Goal: Transaction & Acquisition: Obtain resource

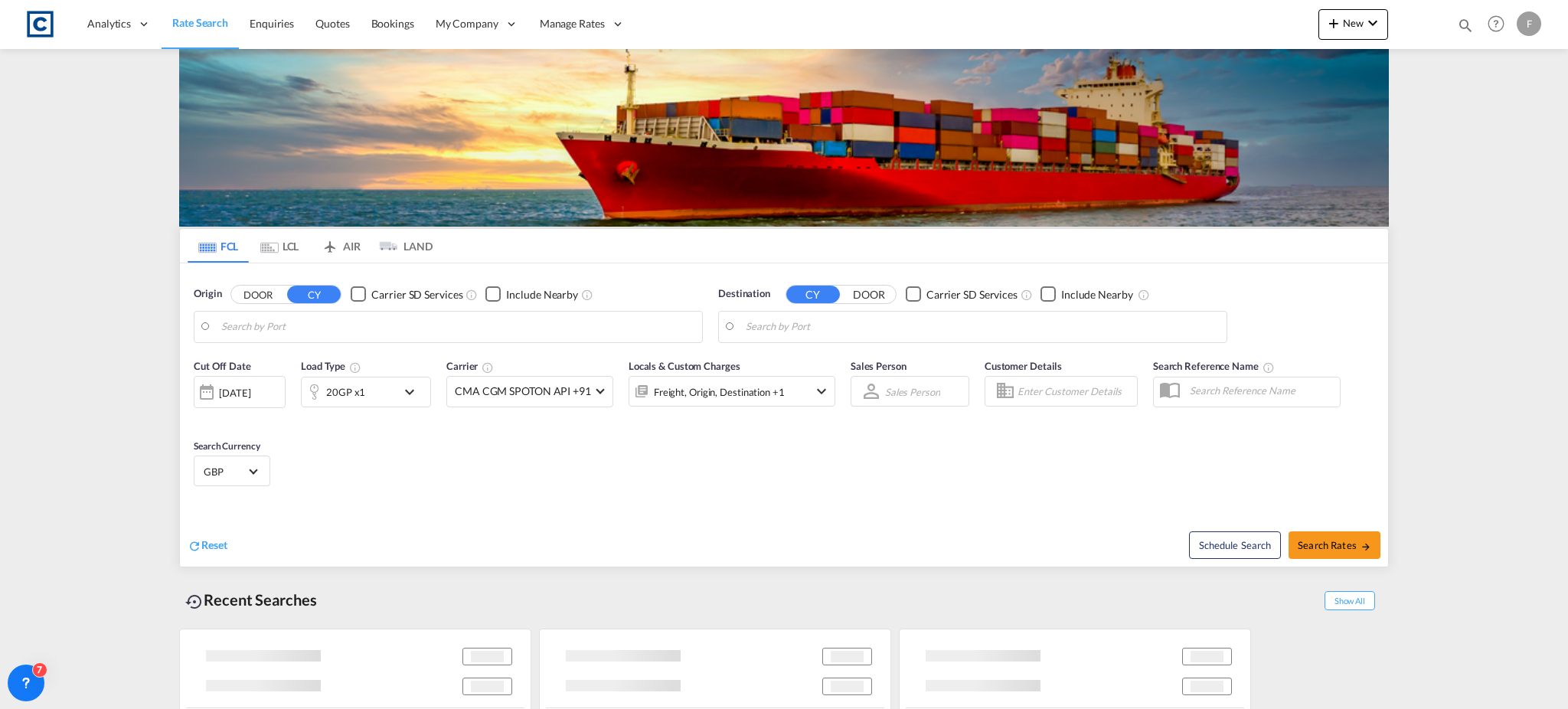
type input "GB-S71, Barnsley"
type input "[GEOGRAPHIC_DATA], [GEOGRAPHIC_DATA]"
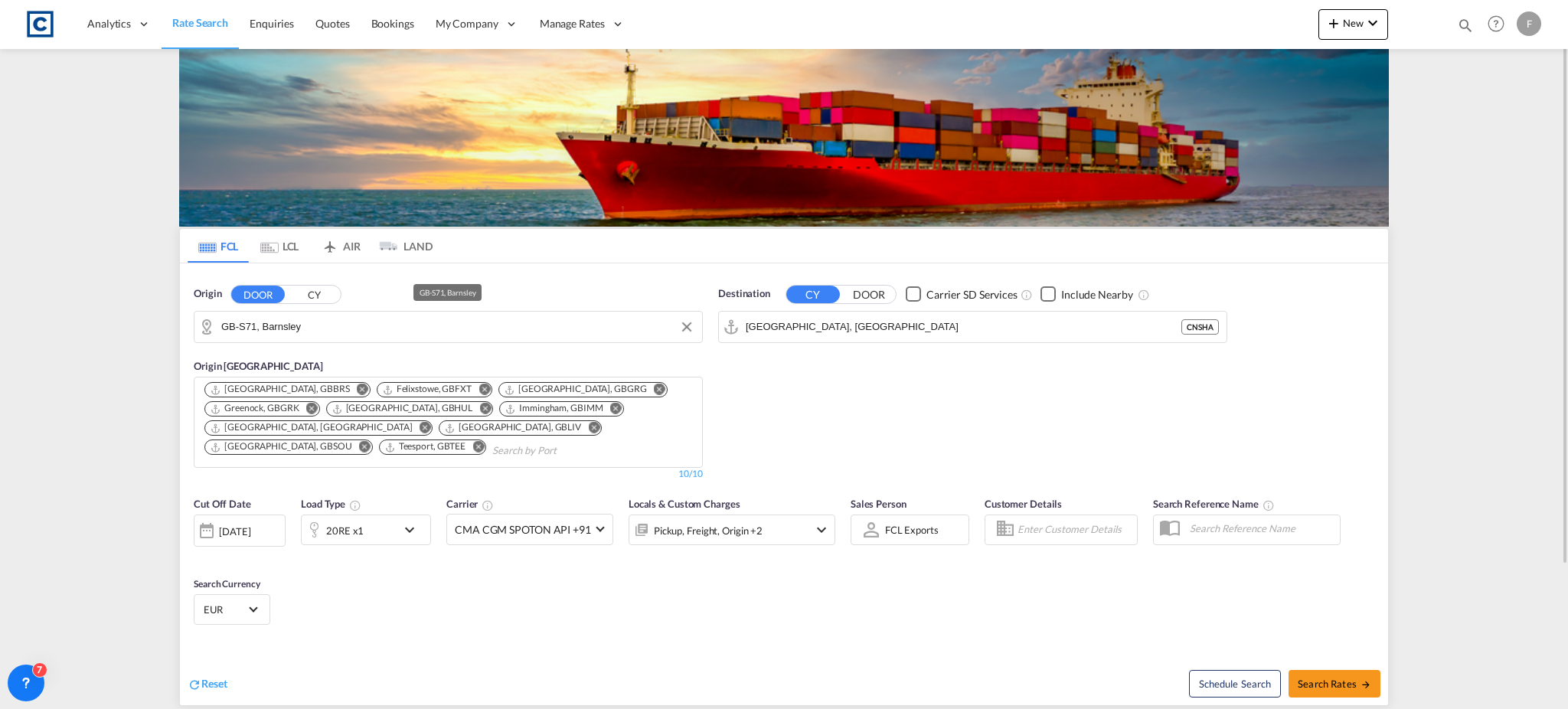
click at [293, 331] on input "GB-S71, Barnsley" at bounding box center [458, 327] width 473 height 23
click at [369, 329] on input "GB-S71, Barnsley" at bounding box center [458, 327] width 473 height 23
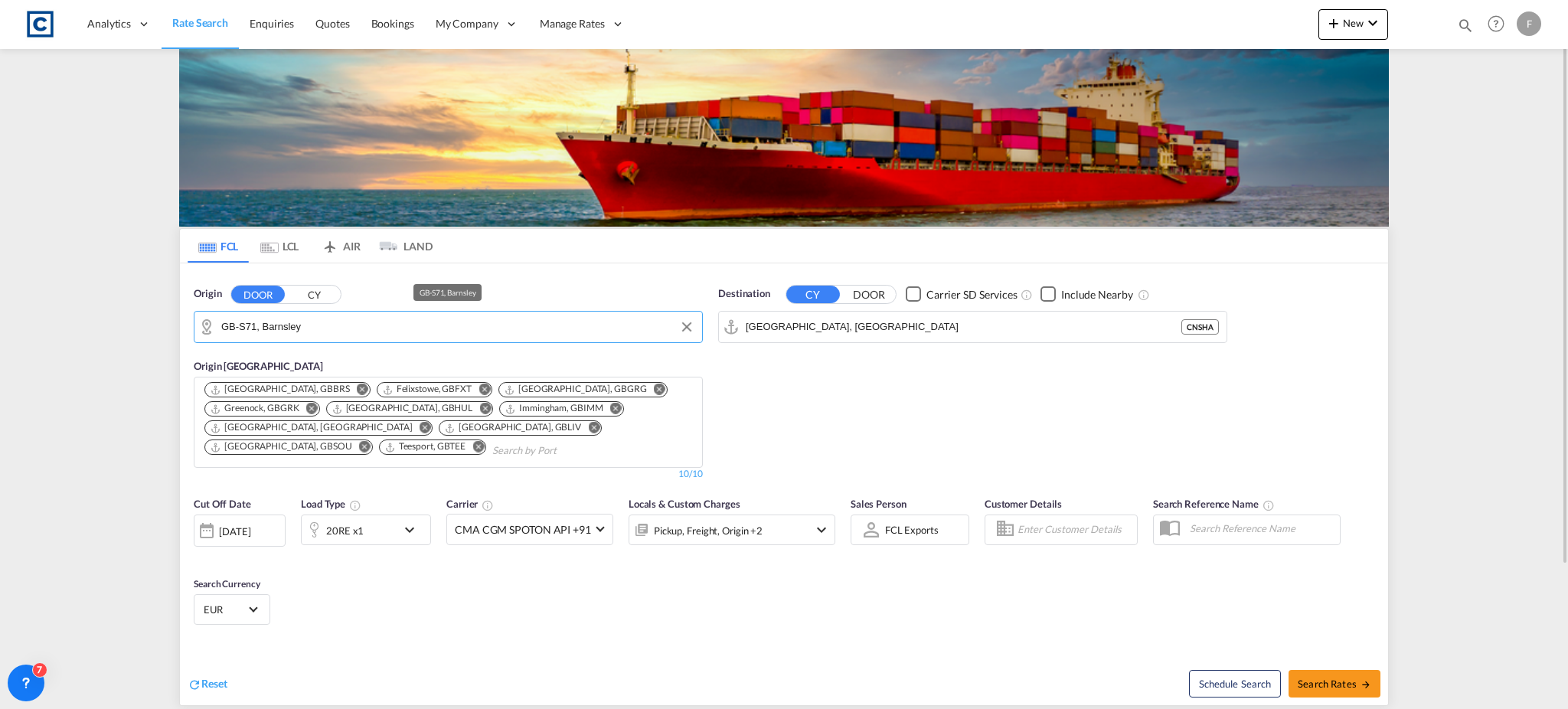
click at [369, 329] on input "GB-S71, Barnsley" at bounding box center [458, 327] width 473 height 23
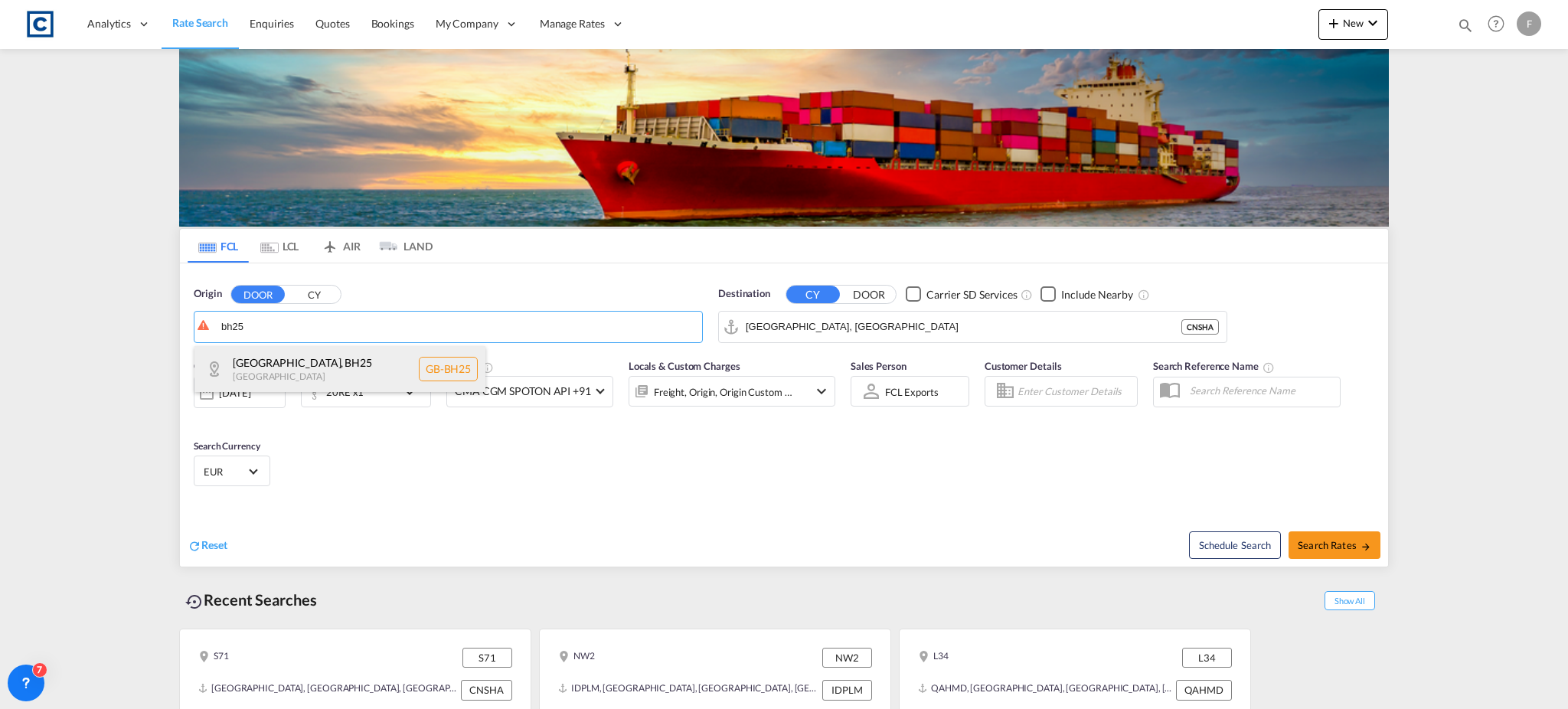
click at [303, 362] on div "[GEOGRAPHIC_DATA] , BH25 [GEOGRAPHIC_DATA] [GEOGRAPHIC_DATA]-BH25" at bounding box center [340, 368] width 291 height 46
type input "GB-BH25, [GEOGRAPHIC_DATA]"
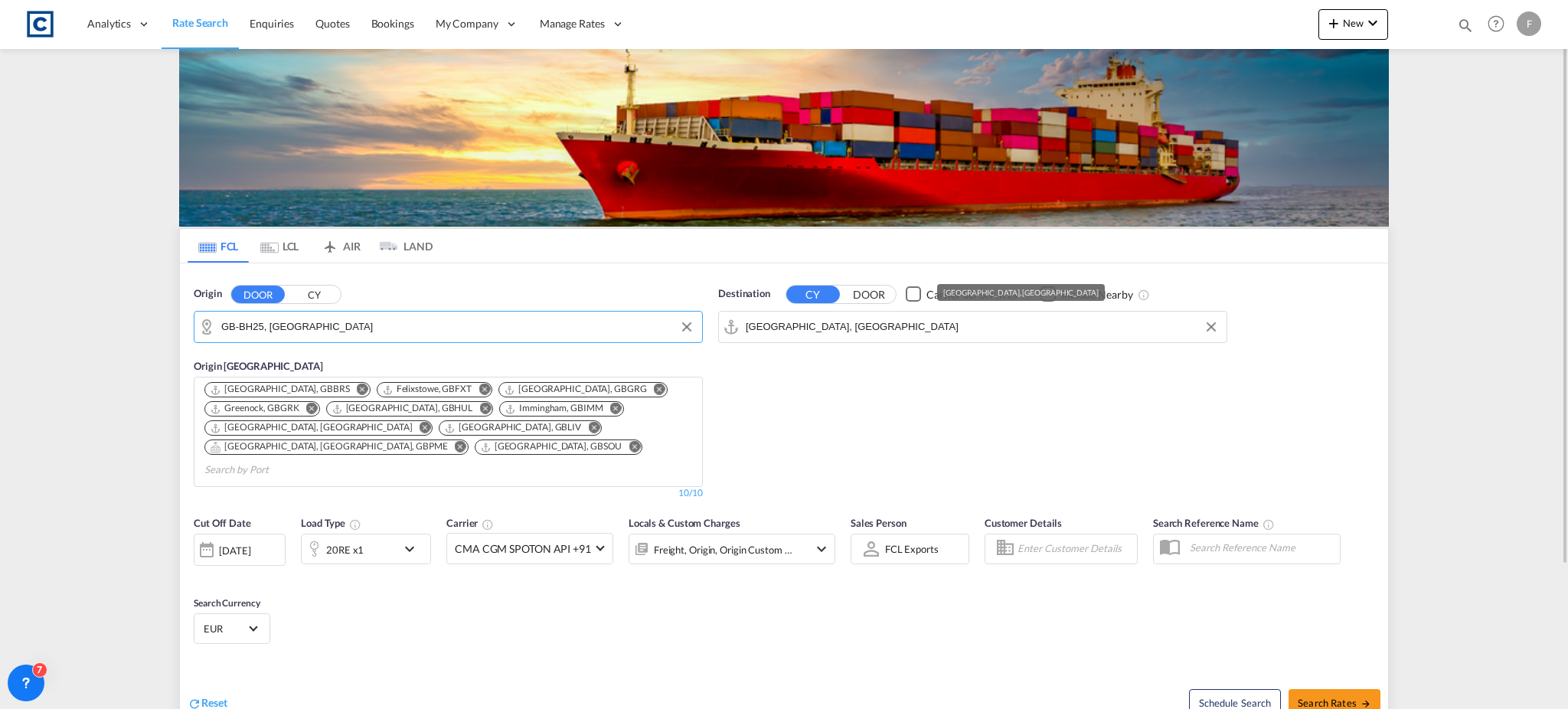
click at [794, 331] on input "[GEOGRAPHIC_DATA], [GEOGRAPHIC_DATA]" at bounding box center [982, 327] width 473 height 23
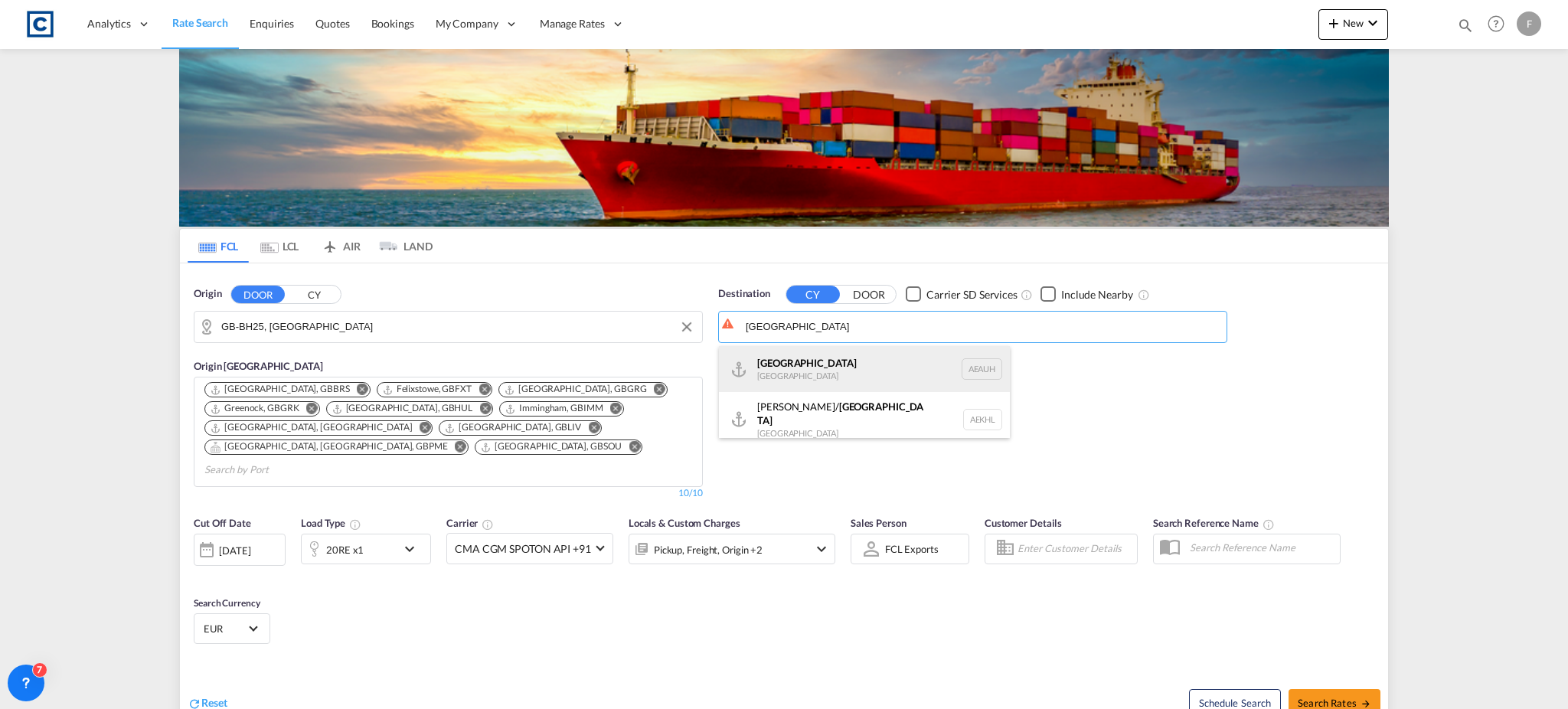
click at [827, 365] on div "[GEOGRAPHIC_DATA] [GEOGRAPHIC_DATA] [GEOGRAPHIC_DATA]" at bounding box center [865, 368] width 291 height 46
type input "[GEOGRAPHIC_DATA], [GEOGRAPHIC_DATA]"
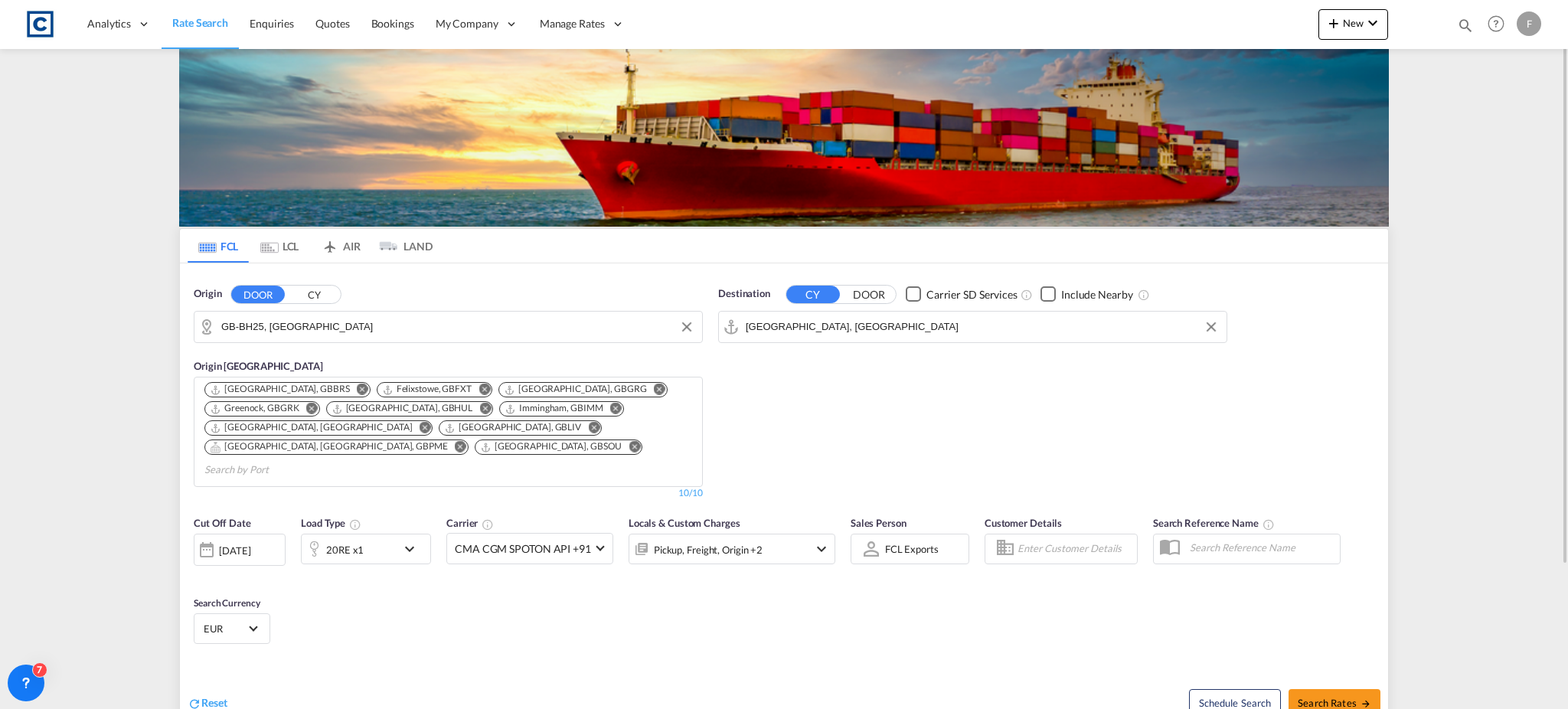
click at [380, 534] on div "20RE x1" at bounding box center [348, 549] width 95 height 30
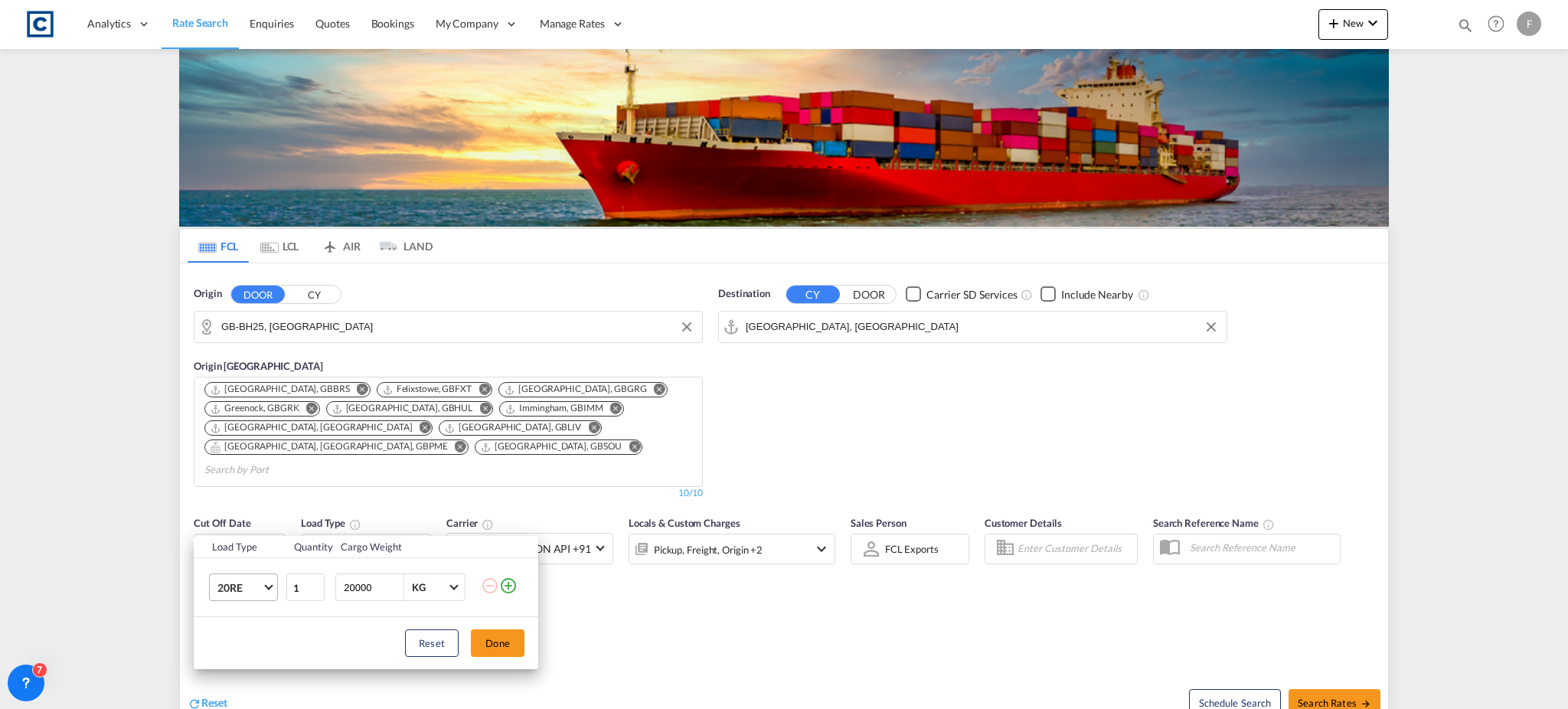
click at [265, 587] on span "Choose: \a20RE" at bounding box center [269, 586] width 9 height 9
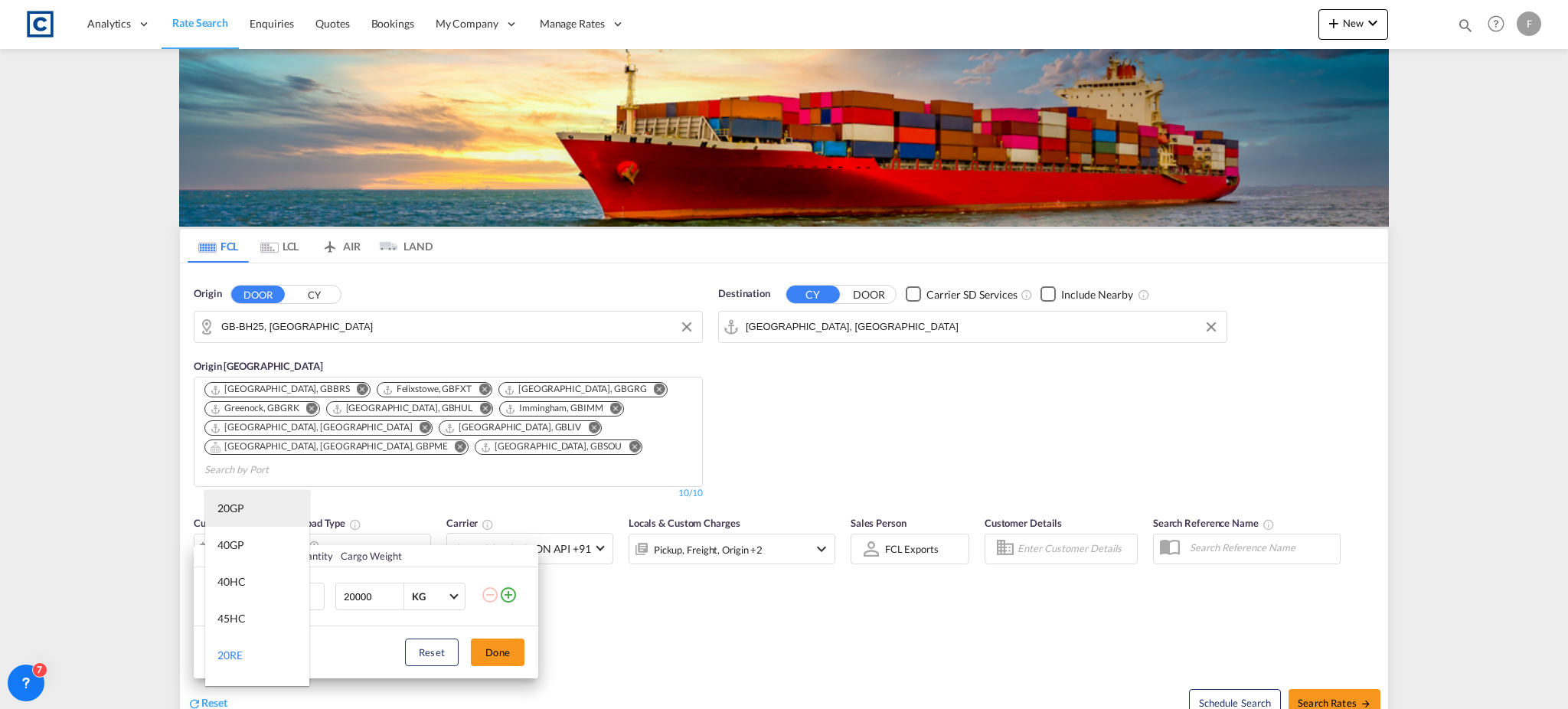
click at [249, 511] on md-option "20GP" at bounding box center [257, 508] width 104 height 37
click at [502, 648] on button "Done" at bounding box center [497, 652] width 54 height 27
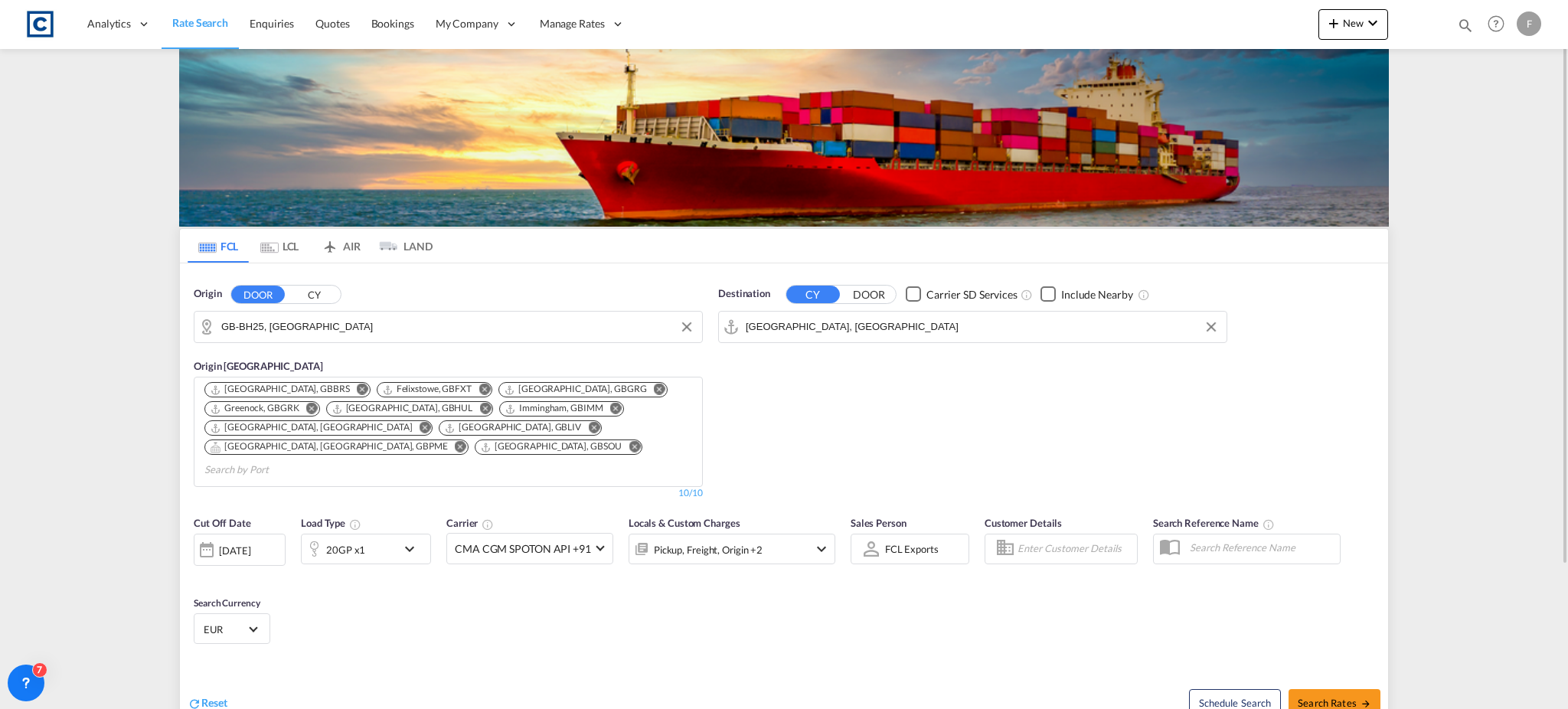
click at [225, 623] on span "EUR" at bounding box center [225, 629] width 43 height 14
click at [324, 598] on input "search" at bounding box center [316, 597] width 225 height 14
type input "usd"
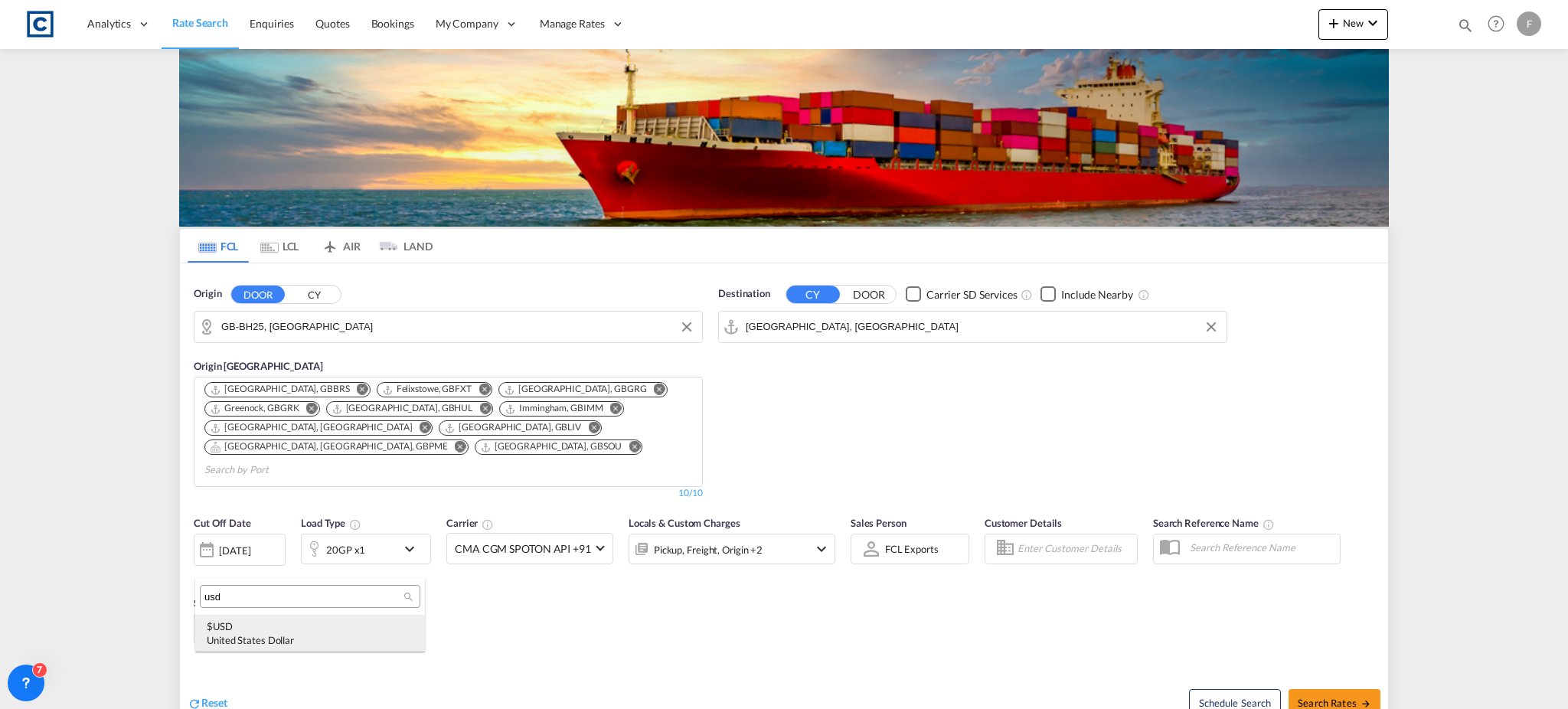
click at [298, 618] on md-option "$ USD United States Dollar" at bounding box center [309, 633] width 229 height 37
click at [1338, 692] on button "Search Rates" at bounding box center [1334, 703] width 92 height 27
type input "BH25 to AEAUH / [DATE]"
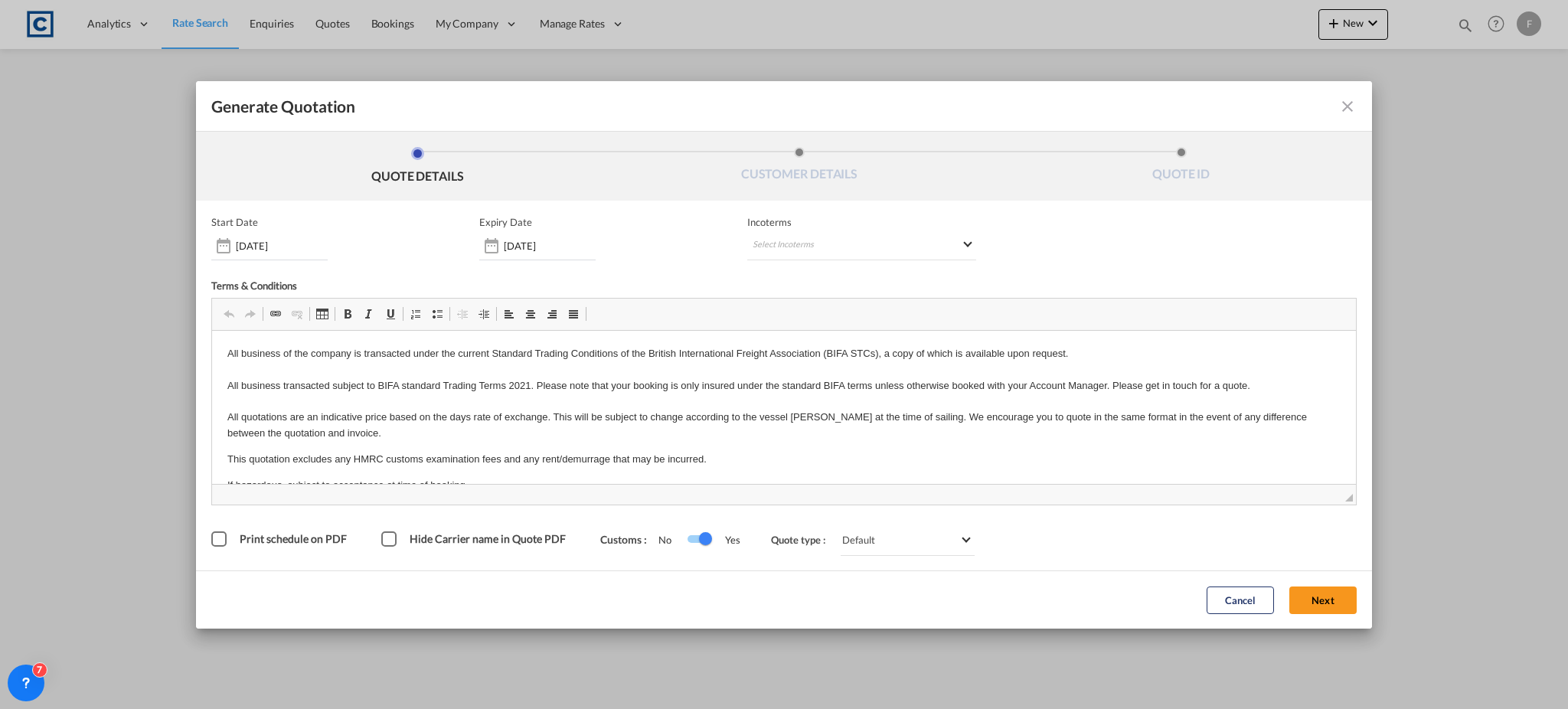
click at [1337, 106] on div "Generate QuotationQUOTE ..." at bounding box center [1299, 106] width 115 height 18
click at [1346, 108] on md-icon "icon-close fg-AAA8AD cursor m-0" at bounding box center [1347, 106] width 18 height 18
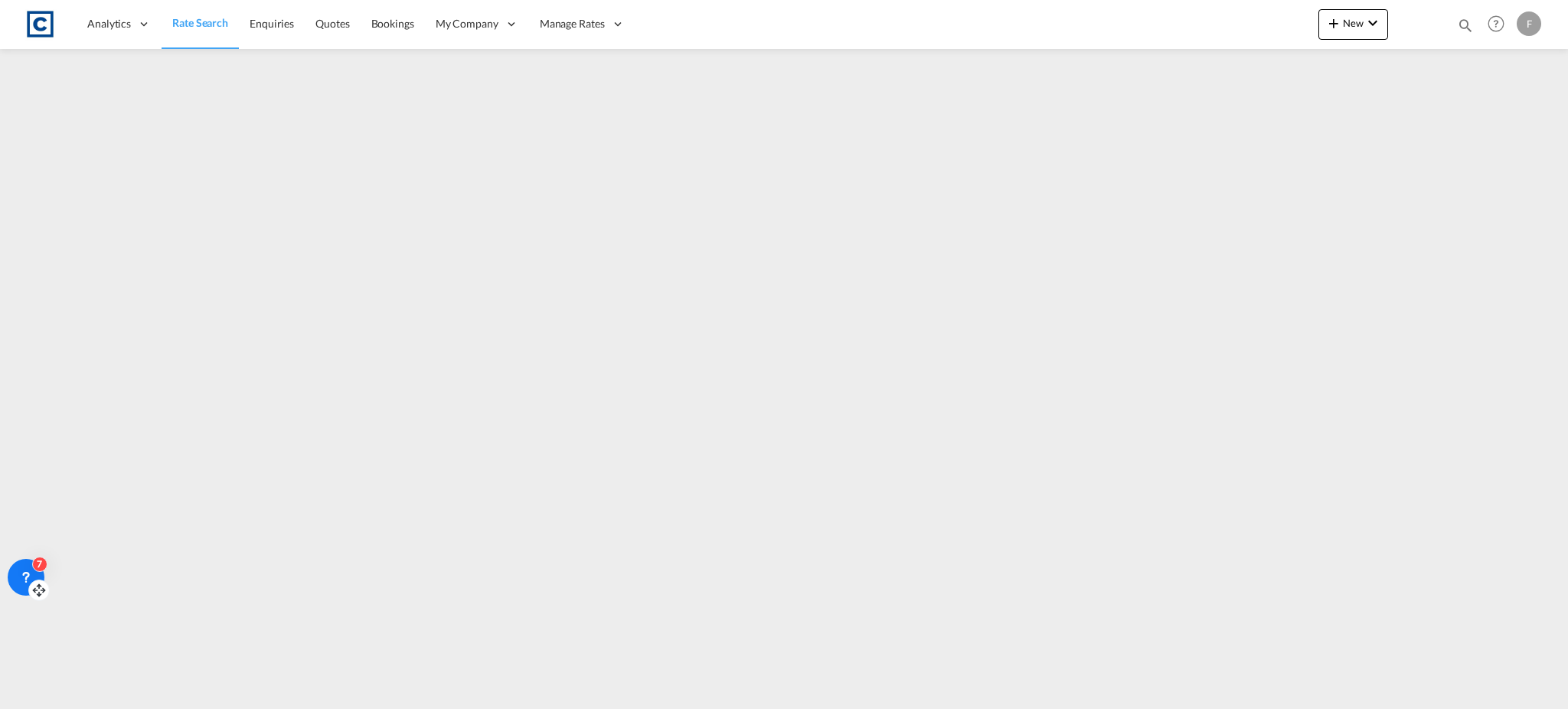
drag, startPoint x: 38, startPoint y: 691, endPoint x: 34, endPoint y: 585, distance: 106.1
click at [34, 585] on icon at bounding box center [38, 590] width 15 height 15
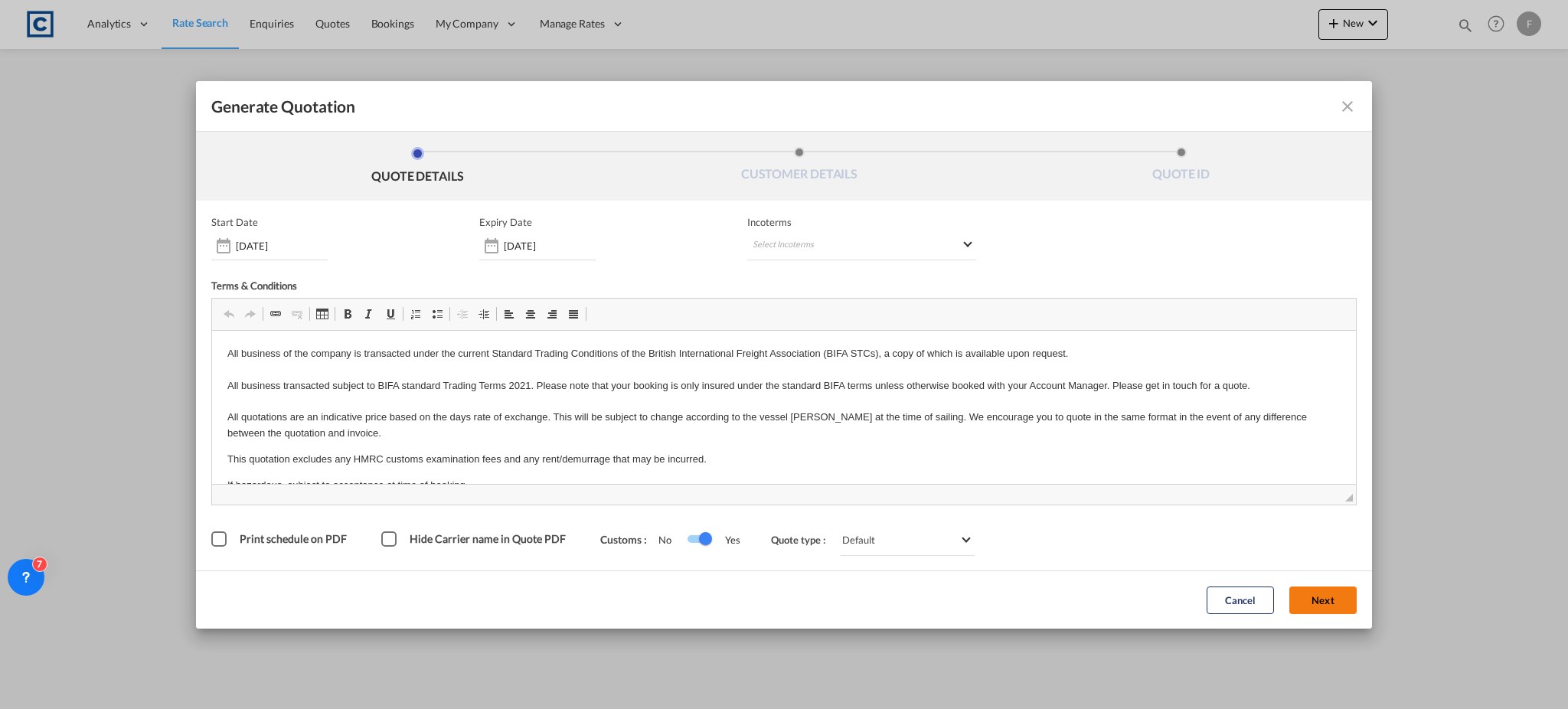
click at [1320, 597] on button "Next" at bounding box center [1323, 600] width 67 height 27
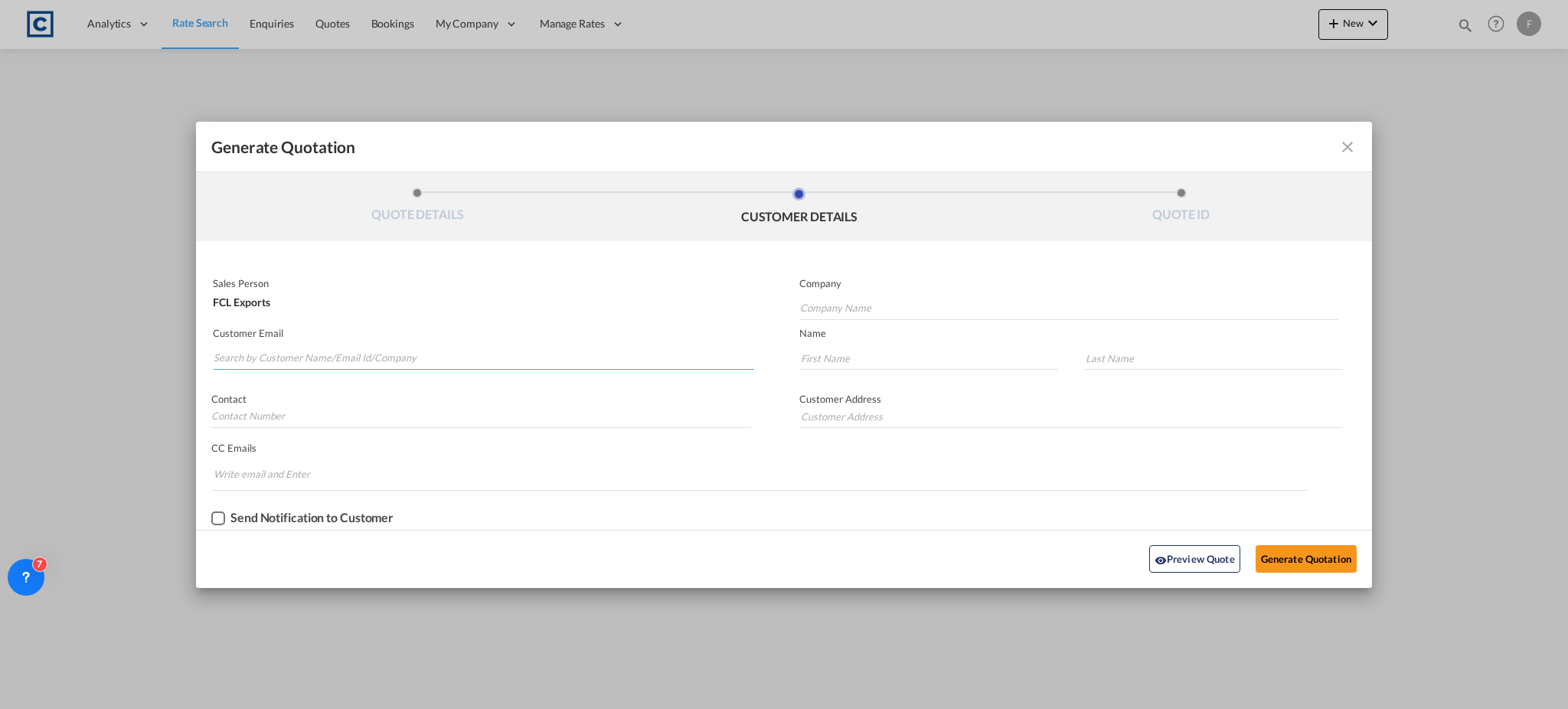
click at [491, 348] on input "Search by Customer Name/Email Id/Company" at bounding box center [484, 358] width 540 height 23
paste input "[PERSON_NAME] <[PERSON_NAME][EMAIL_ADDRESS][PERSON_NAME][DOMAIN_NAME]>"
drag, startPoint x: 287, startPoint y: 355, endPoint x: 122, endPoint y: 345, distance: 165.3
click at [122, 345] on div "Generate Quotation QUOTE DETAILS CUSTOMER DETAILS QUOTE ID Start Date [DATE] Ex…" at bounding box center [784, 354] width 1568 height 709
click at [361, 360] on input "[PERSON_NAME][EMAIL_ADDRESS][PERSON_NAME][DOMAIN_NAME]" at bounding box center [484, 358] width 540 height 23
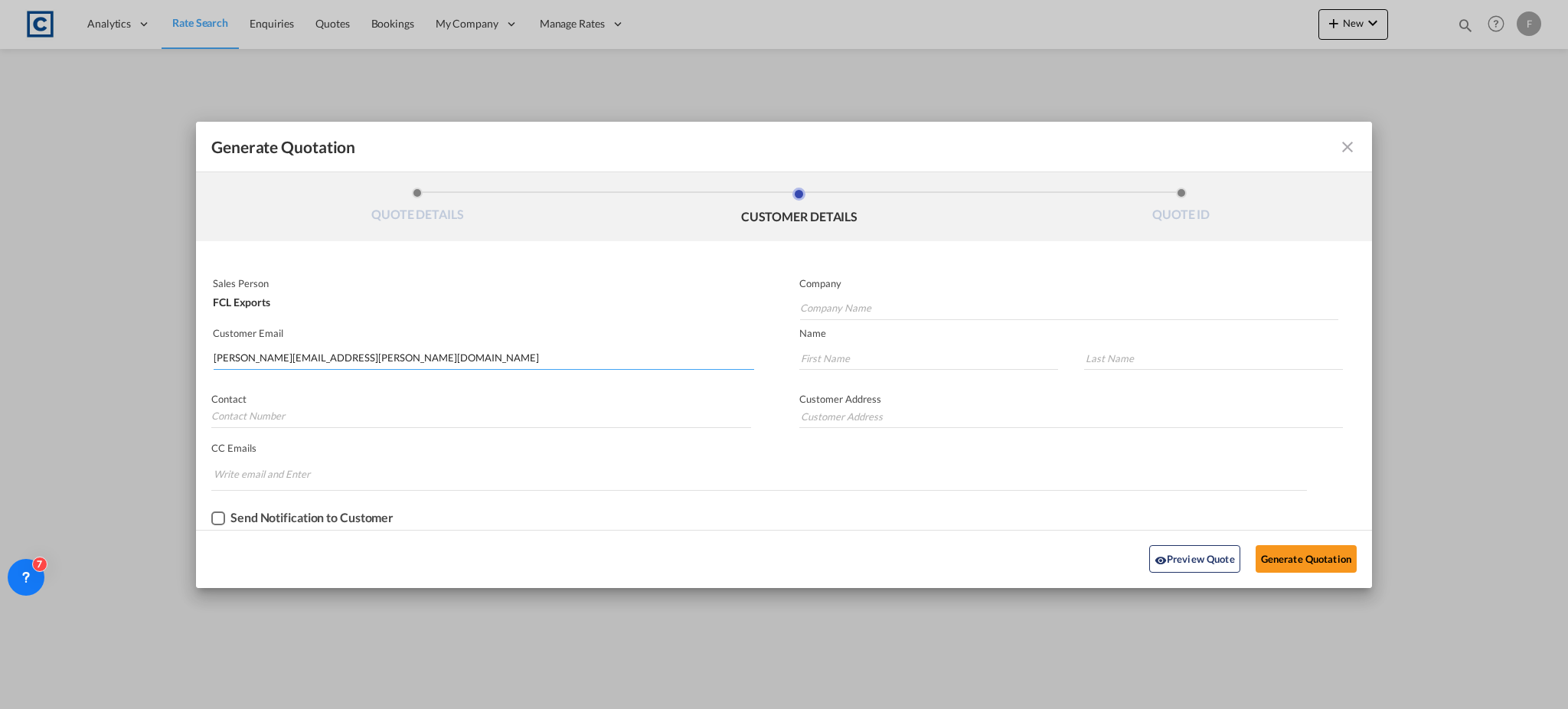
type input "[PERSON_NAME][EMAIL_ADDRESS][PERSON_NAME][DOMAIN_NAME]"
click at [380, 385] on div "Contact" at bounding box center [490, 407] width 588 height 59
click at [356, 360] on input "[PERSON_NAME][EMAIL_ADDRESS][PERSON_NAME][DOMAIN_NAME]" at bounding box center [484, 358] width 540 height 23
click at [900, 320] on md-input-container "Company" at bounding box center [1062, 298] width 556 height 46
click at [904, 305] on input "Company Name" at bounding box center [1069, 309] width 539 height 23
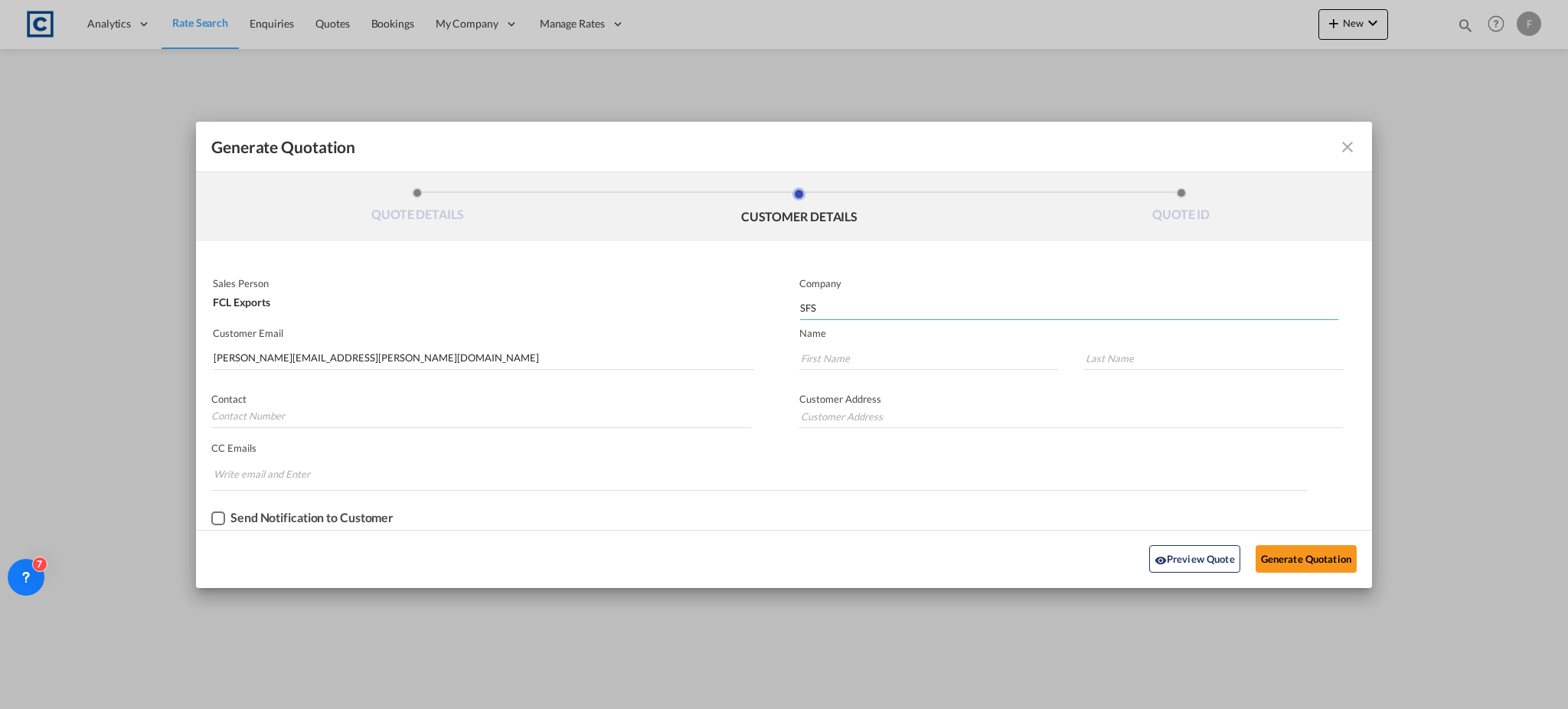
type input "SFS"
click at [920, 356] on input "Generate QuotationQUOTE ..." at bounding box center [929, 358] width 259 height 23
paste input "[PERSON_NAME]"
type input "[PERSON_NAME]"
click at [1145, 364] on input "Generate QuotationQUOTE ..." at bounding box center [1214, 358] width 259 height 23
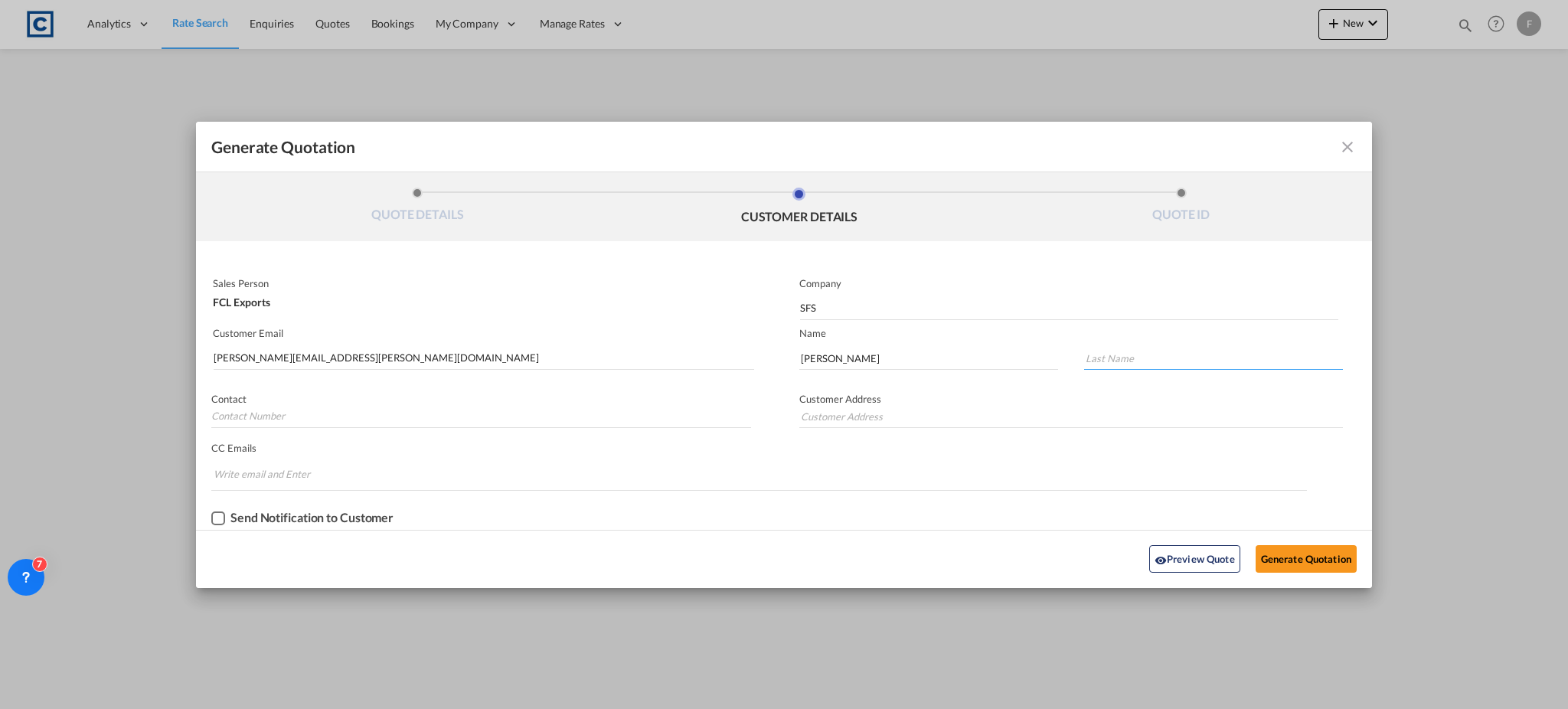
paste input "[PERSON_NAME]"
type input "[PERSON_NAME]"
click at [1324, 562] on button "Generate Quotation" at bounding box center [1306, 559] width 101 height 27
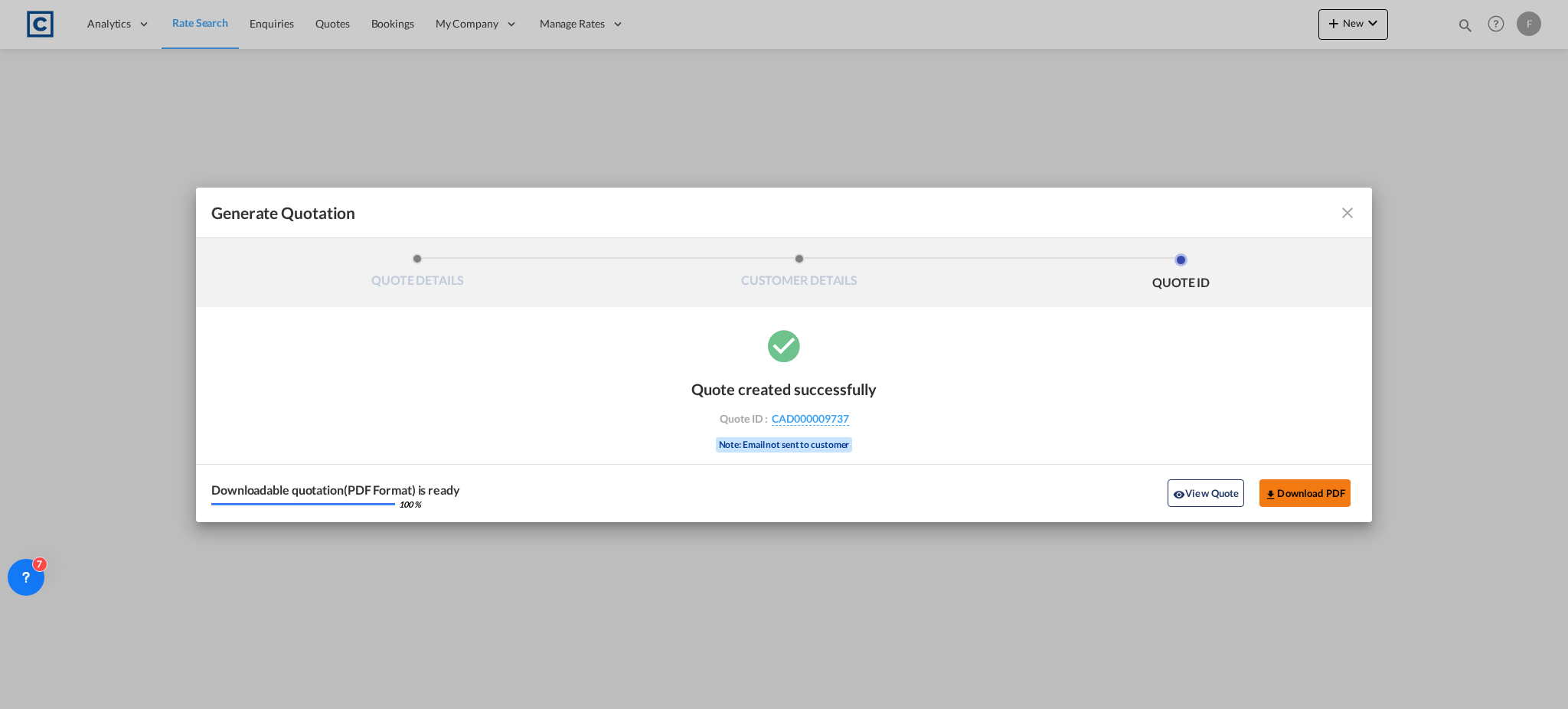
click at [1311, 486] on button "Download PDF" at bounding box center [1305, 493] width 91 height 27
